Goal: Task Accomplishment & Management: Manage account settings

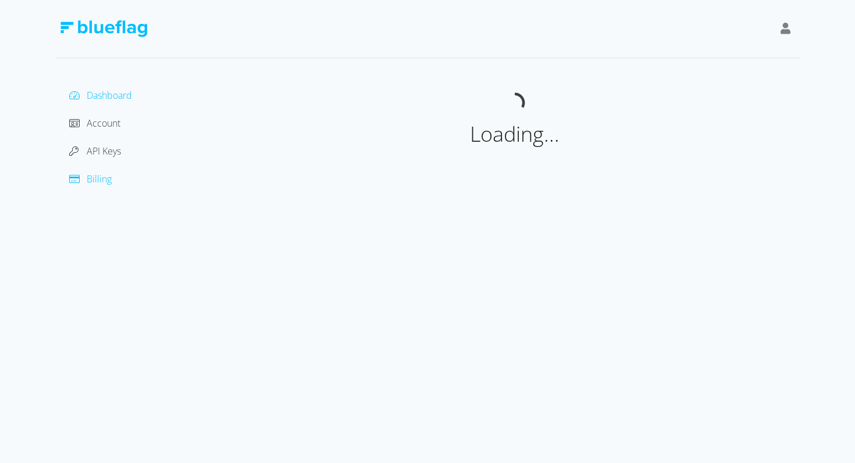
click at [99, 173] on span "Billing" at bounding box center [99, 179] width 25 height 13
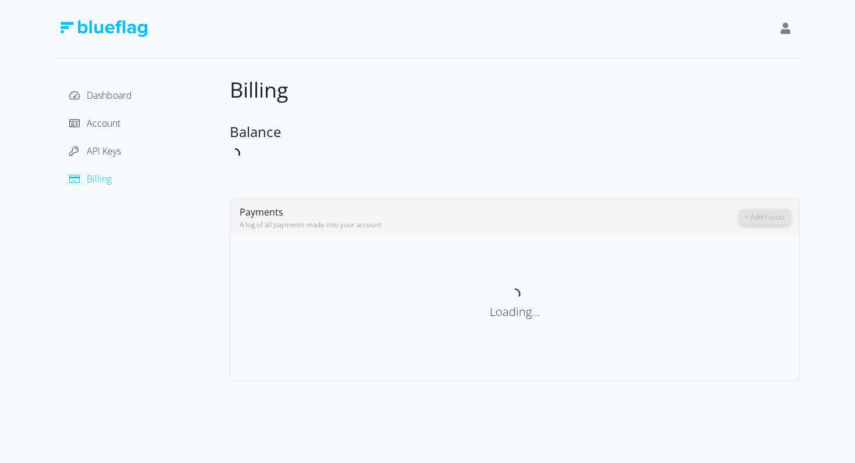
click at [110, 158] on div "API Keys" at bounding box center [143, 151] width 156 height 19
click at [108, 133] on div "Dashboard Account API Keys Billing" at bounding box center [143, 137] width 156 height 102
click at [108, 95] on span "Dashboard" at bounding box center [109, 95] width 45 height 13
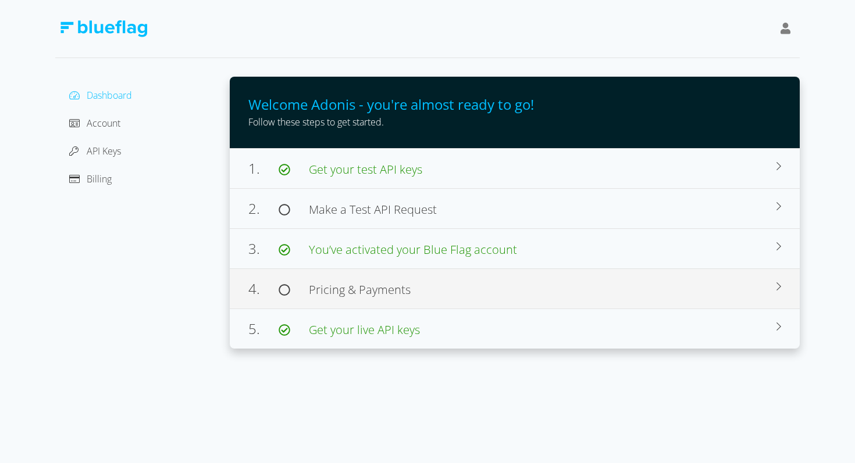
click at [327, 274] on div "4. Pricing & Payments Before making live requests, you will need to deposit fun…" at bounding box center [515, 289] width 570 height 40
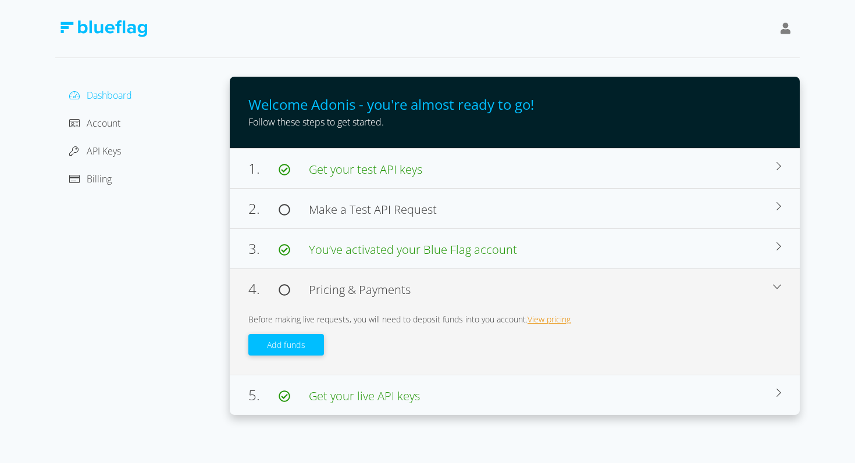
click at [530, 316] on link "View pricing" at bounding box center [548, 319] width 43 height 11
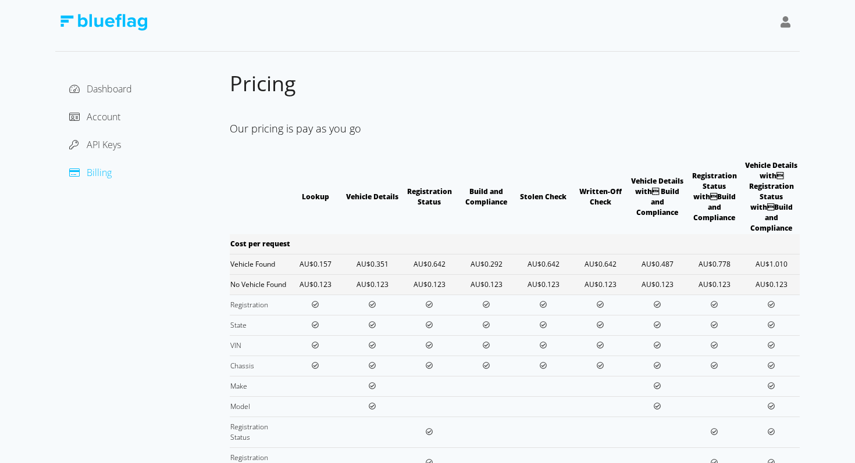
scroll to position [3, 0]
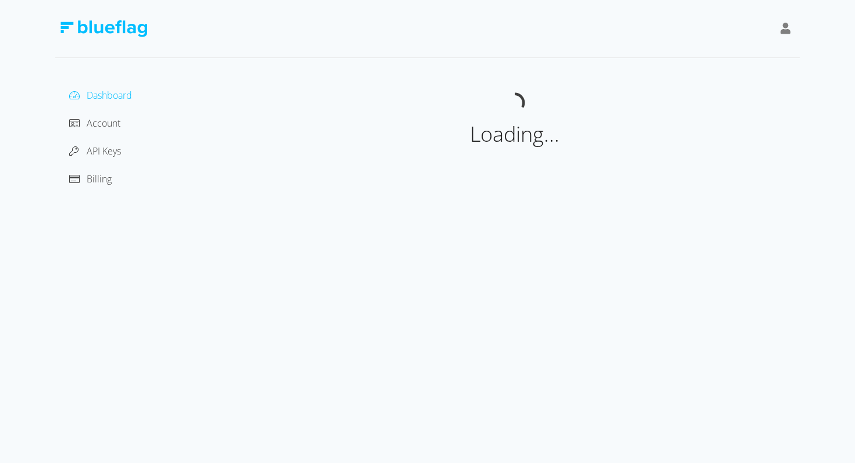
click at [783, 34] on icon at bounding box center [785, 29] width 10 height 12
click at [708, 98] on div "Sign Out" at bounding box center [733, 101] width 98 height 12
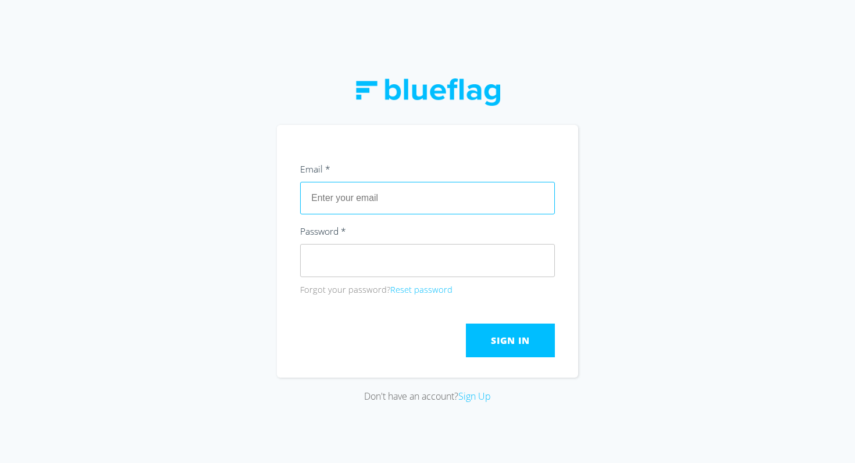
click at [380, 199] on input "text" at bounding box center [427, 198] width 255 height 33
type input "ado"
click at [422, 286] on button "Reset password" at bounding box center [421, 290] width 62 height 13
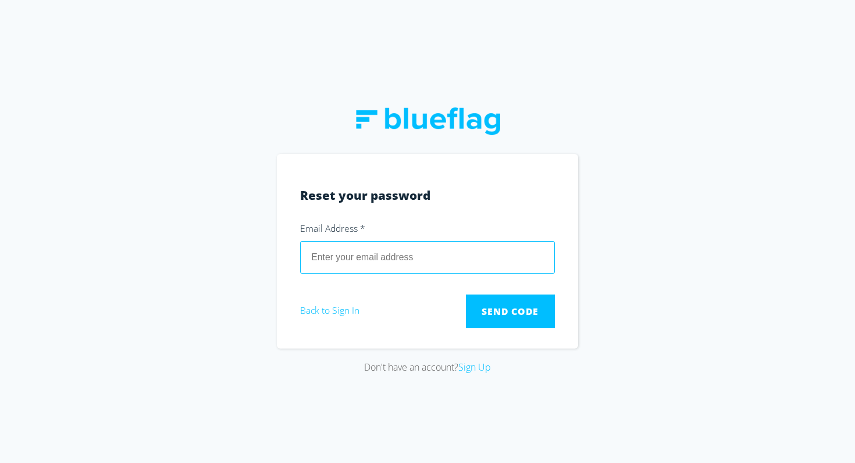
click at [411, 249] on input "email" at bounding box center [427, 257] width 255 height 33
type input "adonis@blueflag.com.au"
click at [513, 310] on span "Send Code" at bounding box center [509, 311] width 57 height 13
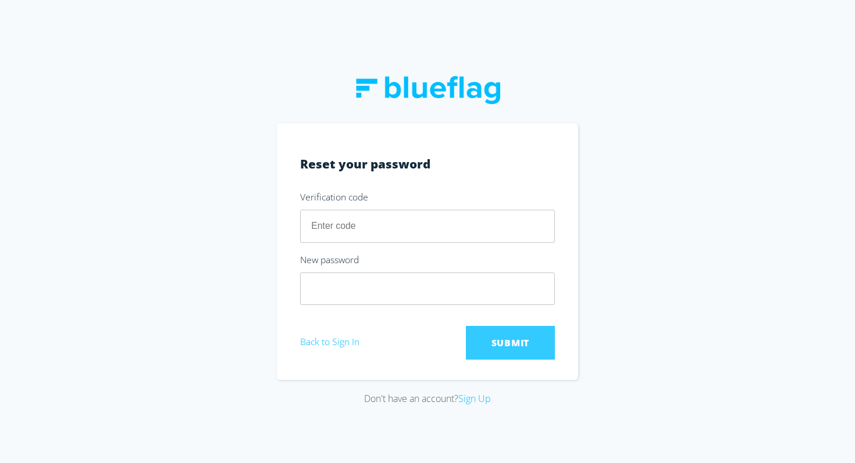
click at [438, 235] on input "number" at bounding box center [427, 226] width 255 height 33
click at [434, 212] on input "number" at bounding box center [427, 226] width 255 height 33
paste input "703966"
type input "703966"
click at [405, 306] on section "Reset your password Verification code 703966 New password Submit Back to Sign In" at bounding box center [427, 251] width 301 height 257
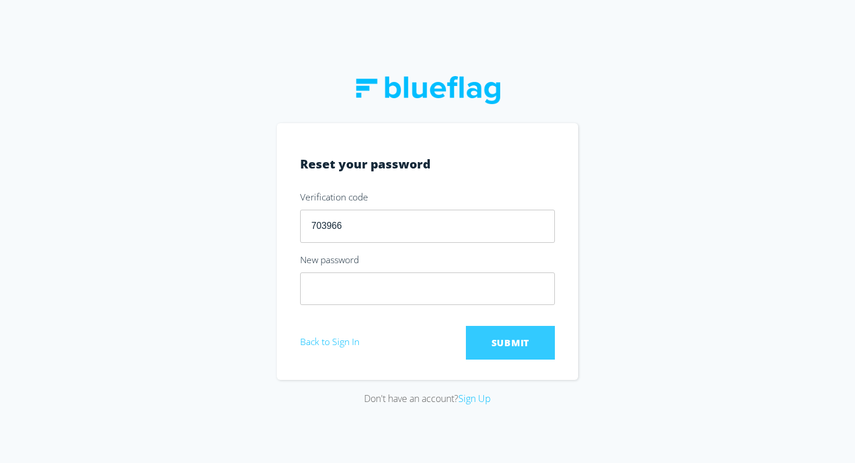
click at [505, 270] on div "New password" at bounding box center [427, 262] width 255 height 21
click at [510, 338] on span "Submit" at bounding box center [510, 343] width 38 height 13
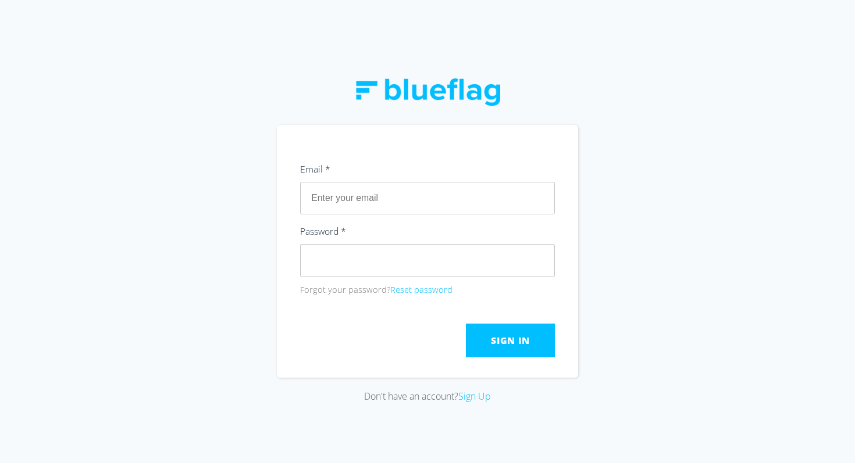
click at [730, 195] on div "Don't have an account? Sign Up" at bounding box center [427, 231] width 855 height 463
